Goal: Transaction & Acquisition: Book appointment/travel/reservation

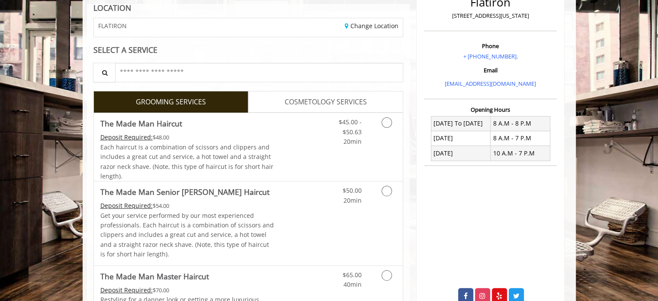
scroll to position [126, 0]
click at [381, 129] on link "Grooming services" at bounding box center [385, 129] width 22 height 33
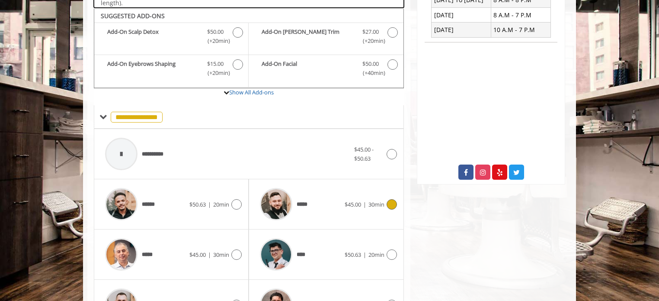
scroll to position [257, 0]
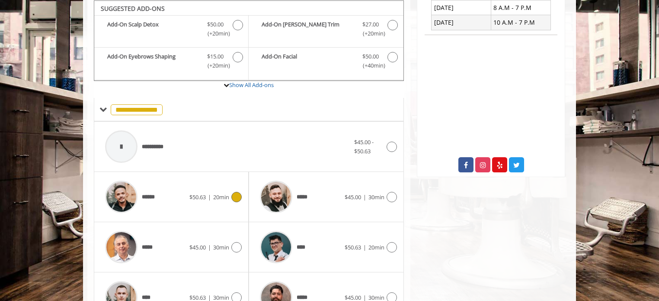
click at [221, 199] on span "$50.63 | 20min" at bounding box center [209, 196] width 40 height 9
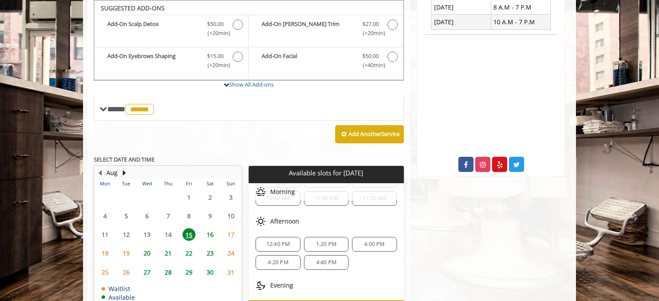
scroll to position [0, 0]
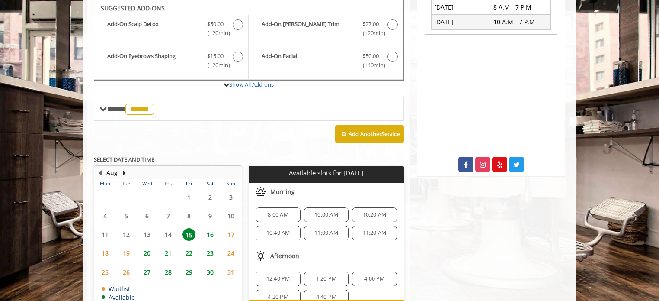
click at [144, 247] on span "20" at bounding box center [147, 252] width 13 height 13
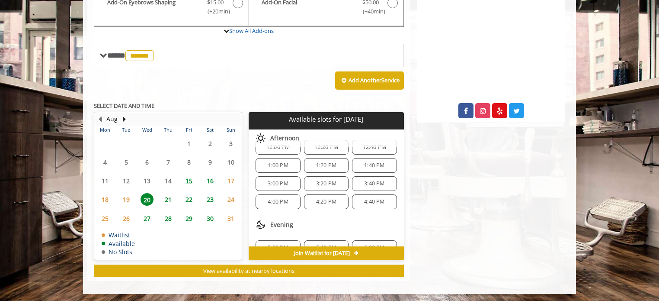
scroll to position [114, 0]
click at [169, 193] on span "21" at bounding box center [168, 199] width 13 height 13
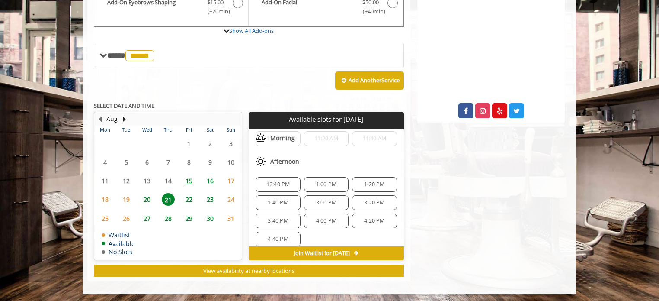
scroll to position [72, 0]
click at [189, 193] on span "22" at bounding box center [188, 199] width 13 height 13
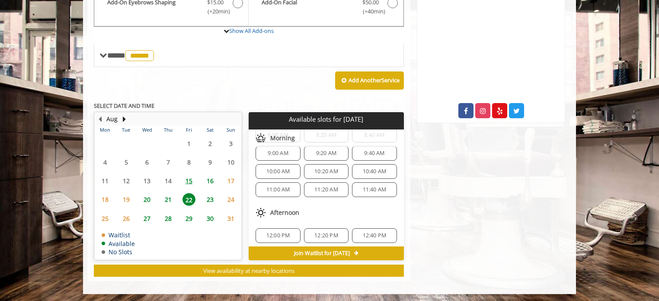
scroll to position [26, 0]
click at [214, 172] on td "16" at bounding box center [209, 180] width 21 height 19
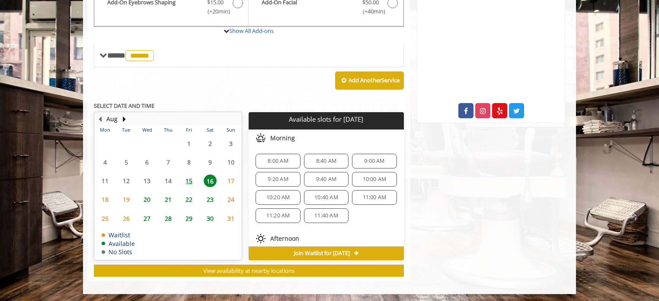
scroll to position [82, 0]
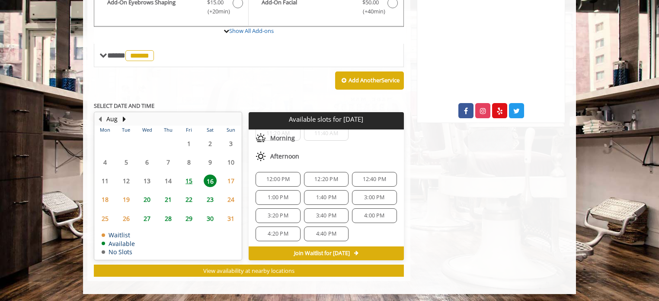
click at [190, 179] on span "15" at bounding box center [188, 180] width 13 height 13
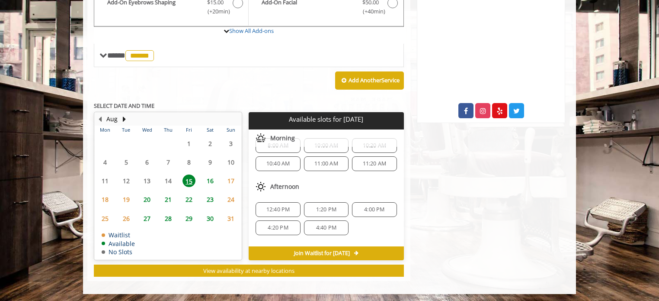
scroll to position [6, 0]
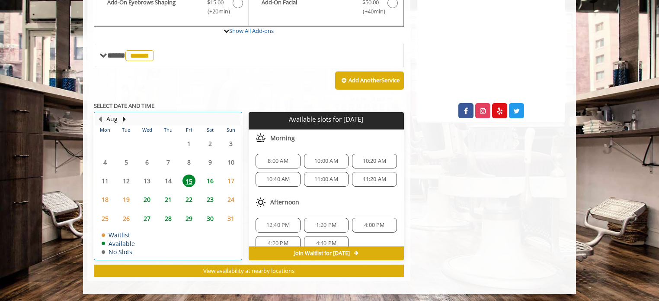
click at [140, 200] on div "20" at bounding box center [146, 199] width 17 height 13
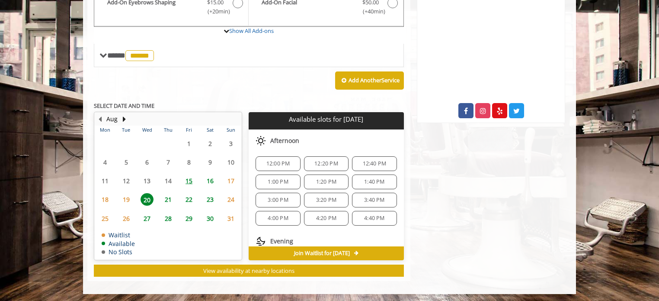
scroll to position [97, 0]
